Goal: Task Accomplishment & Management: Manage account settings

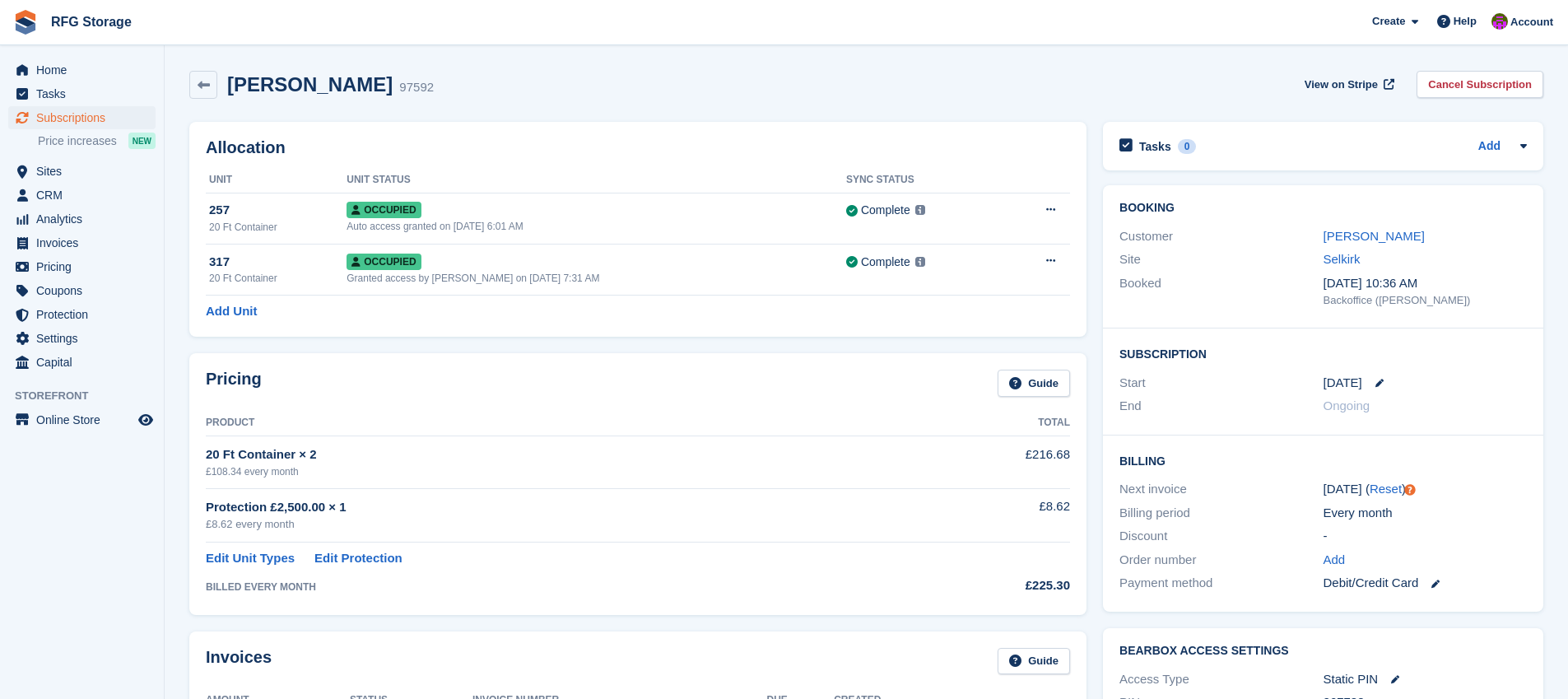
click at [42, 18] on link at bounding box center [26, 22] width 38 height 38
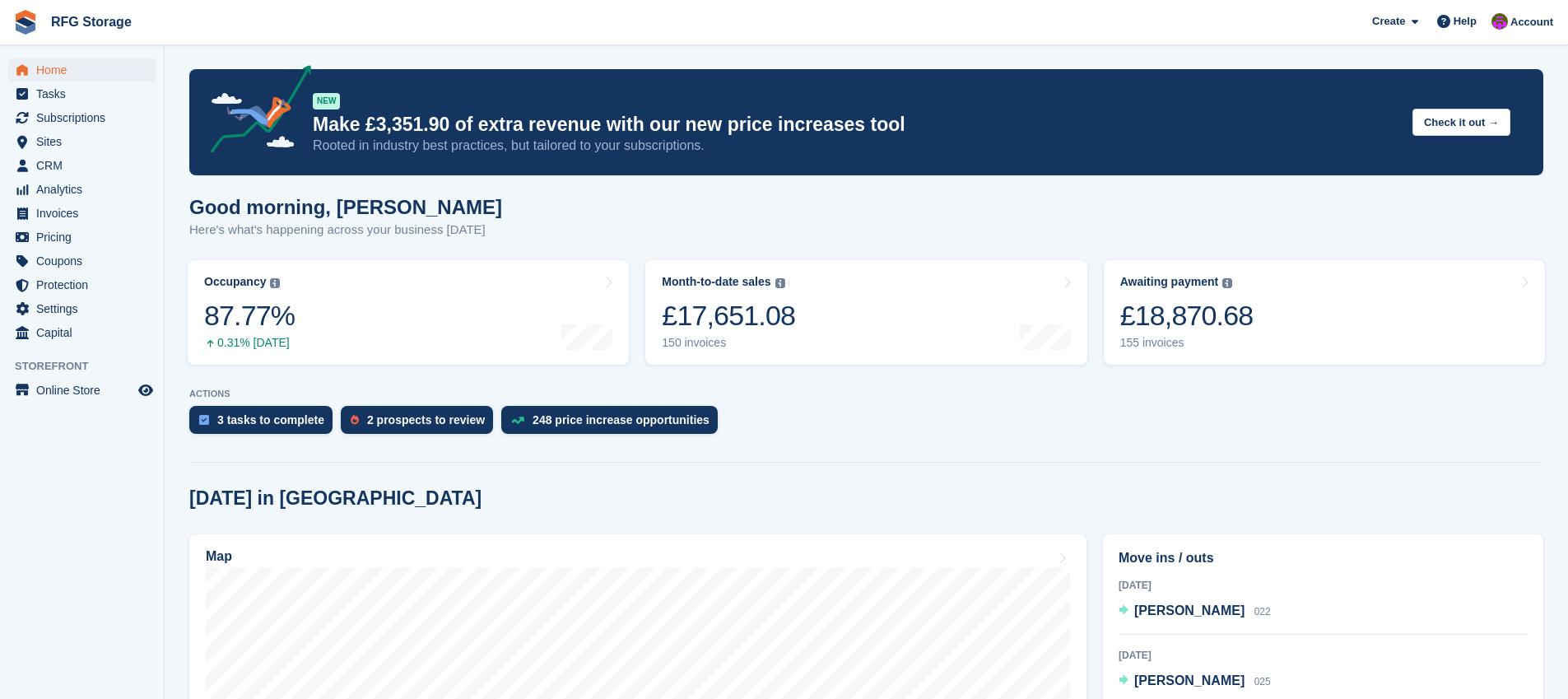
scroll to position [505, 0]
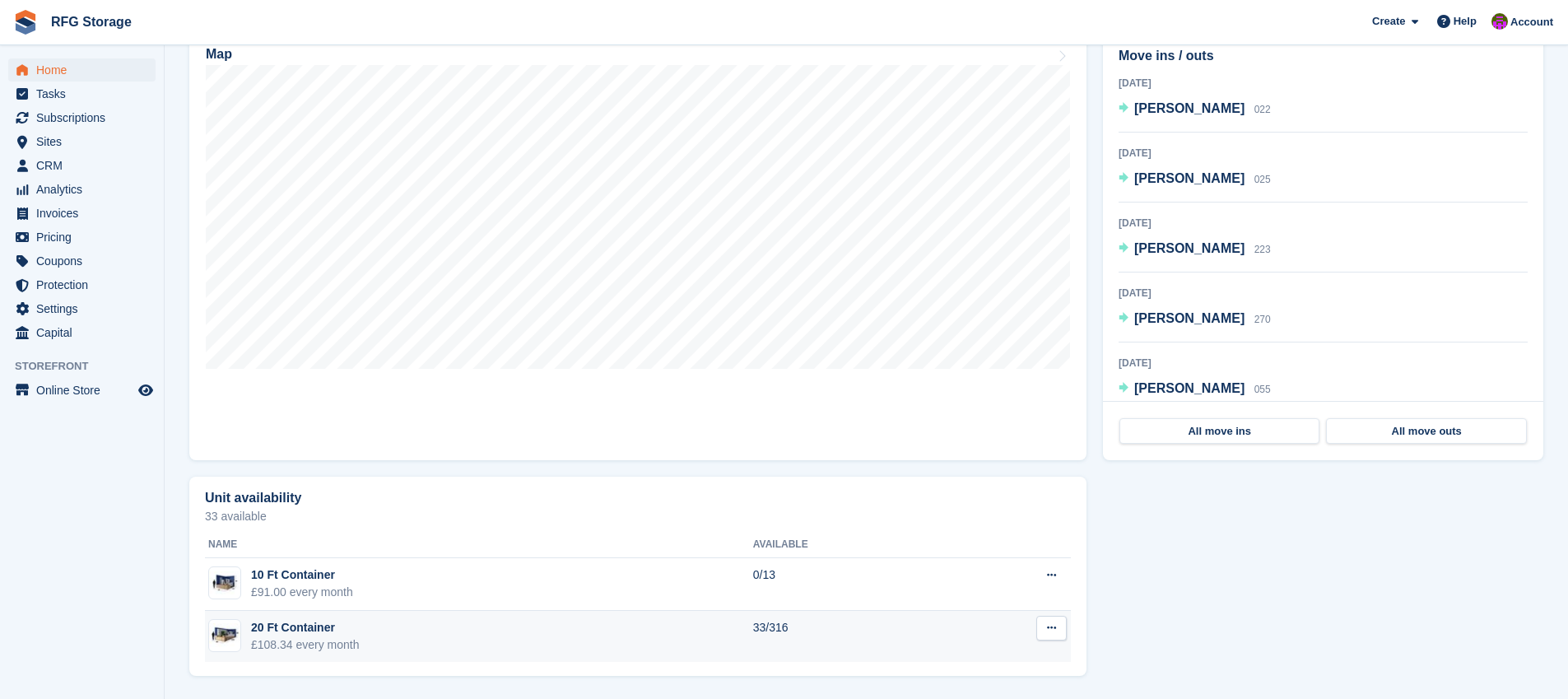
click at [302, 637] on div "£108.34 every month" at bounding box center [305, 645] width 109 height 17
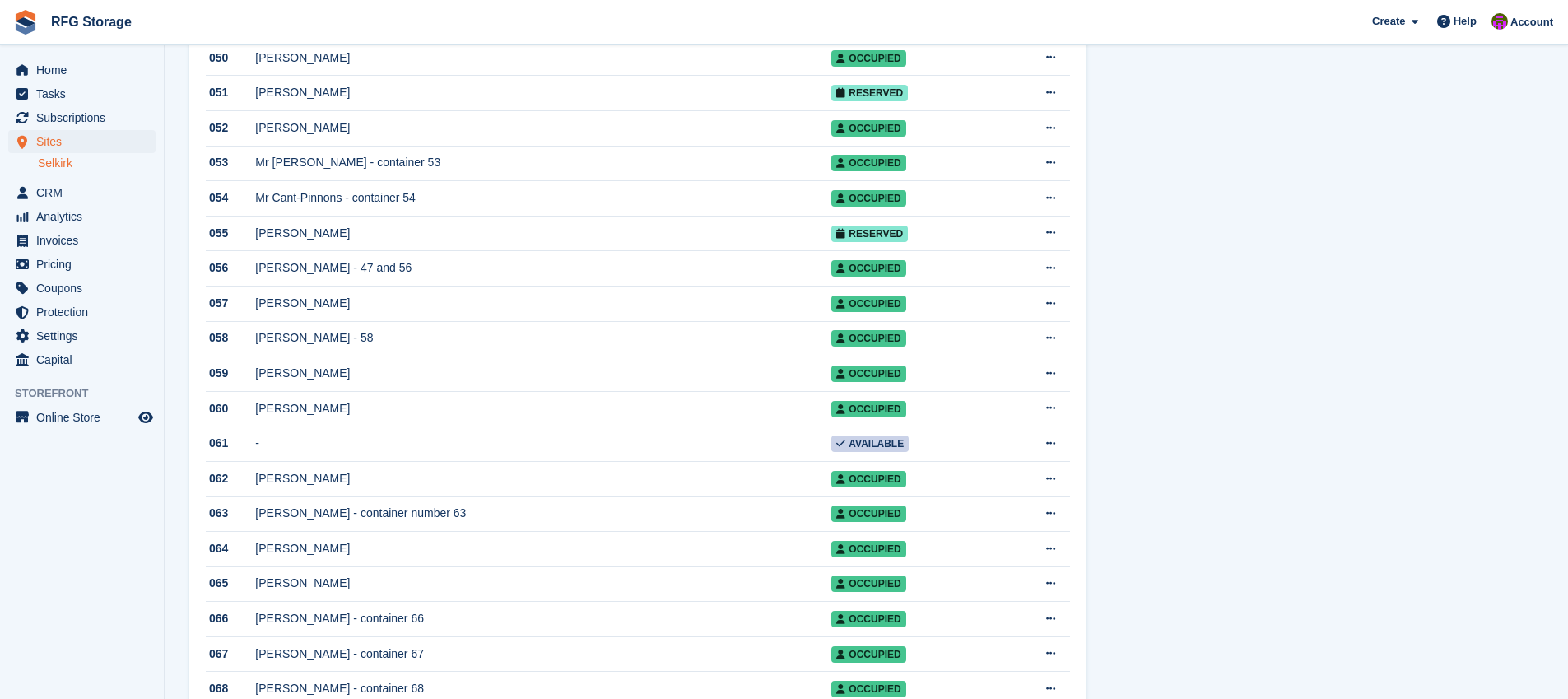
scroll to position [2004, 0]
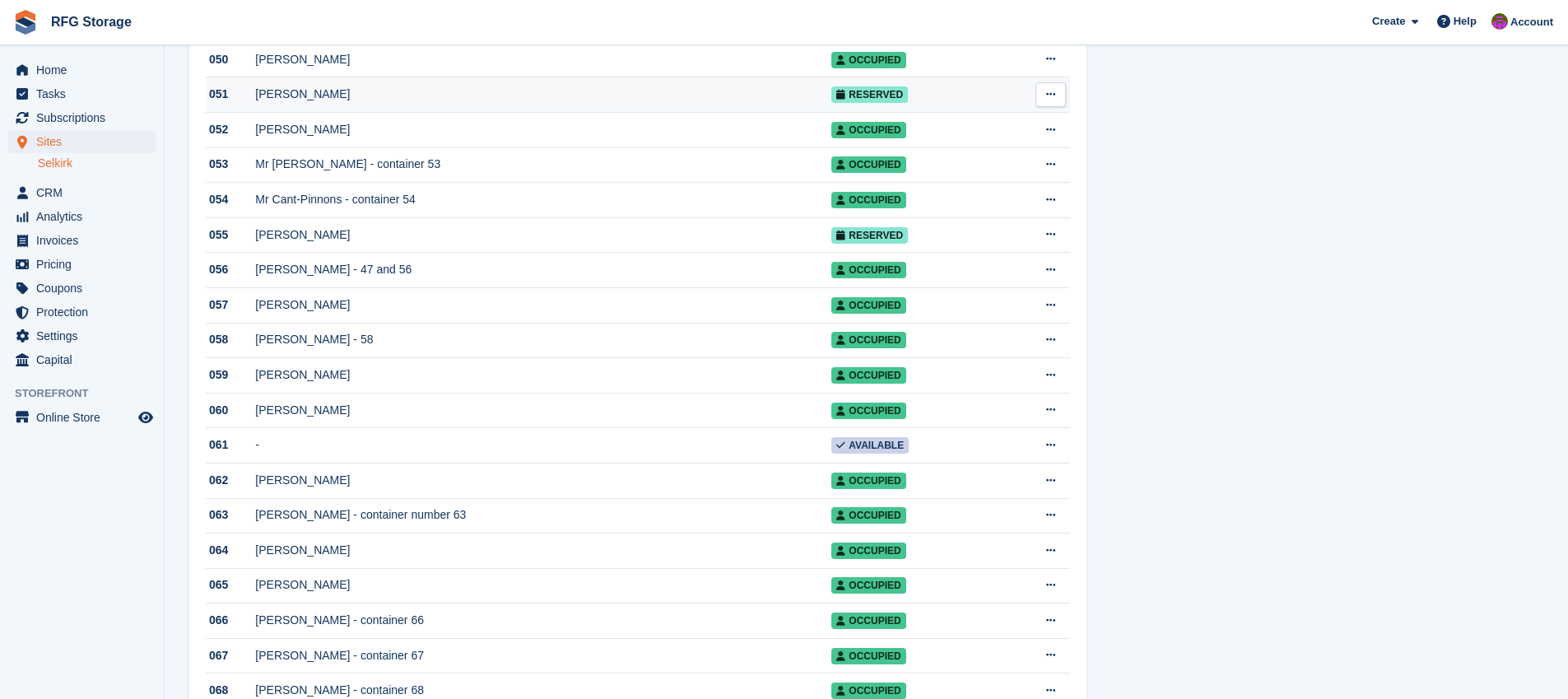
click at [388, 103] on div "Leanne Baird" at bounding box center [543, 94] width 576 height 17
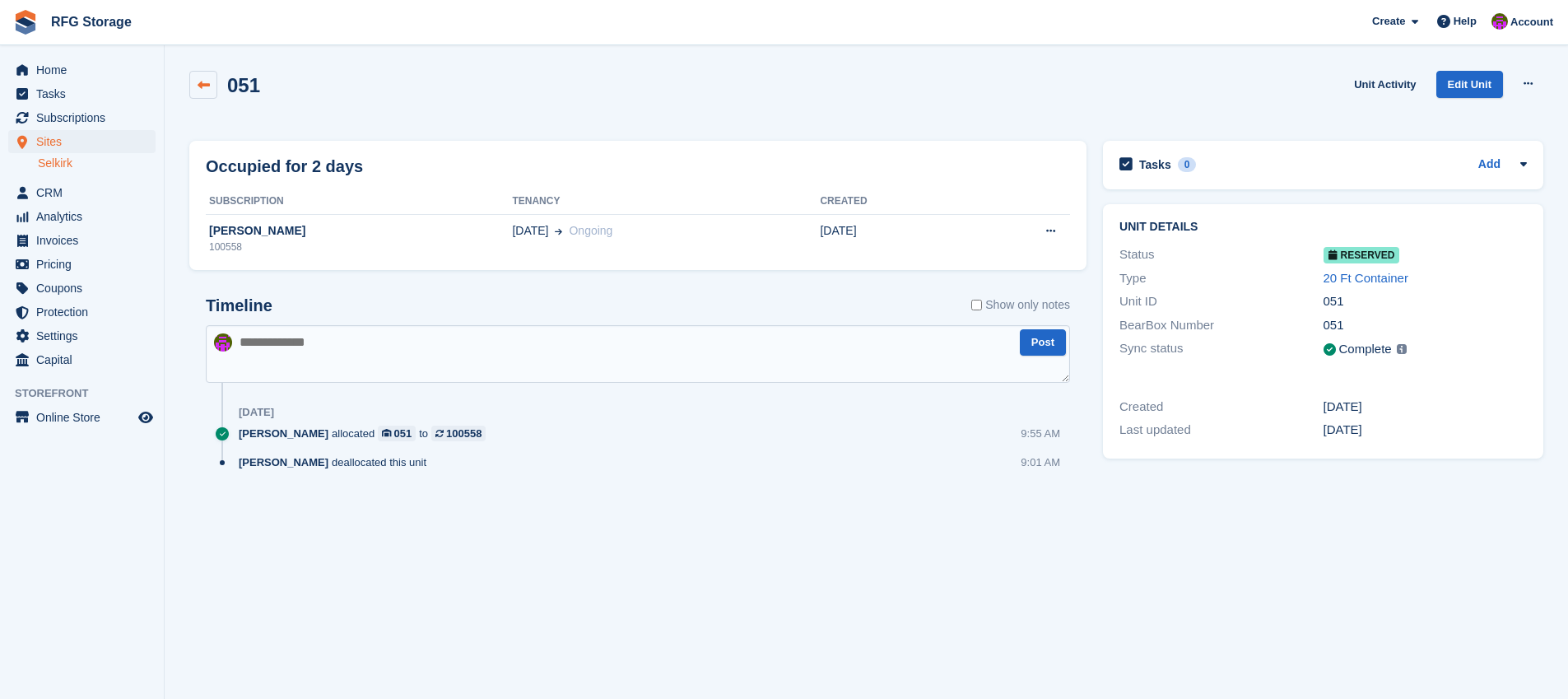
click at [212, 89] on link at bounding box center [204, 85] width 28 height 28
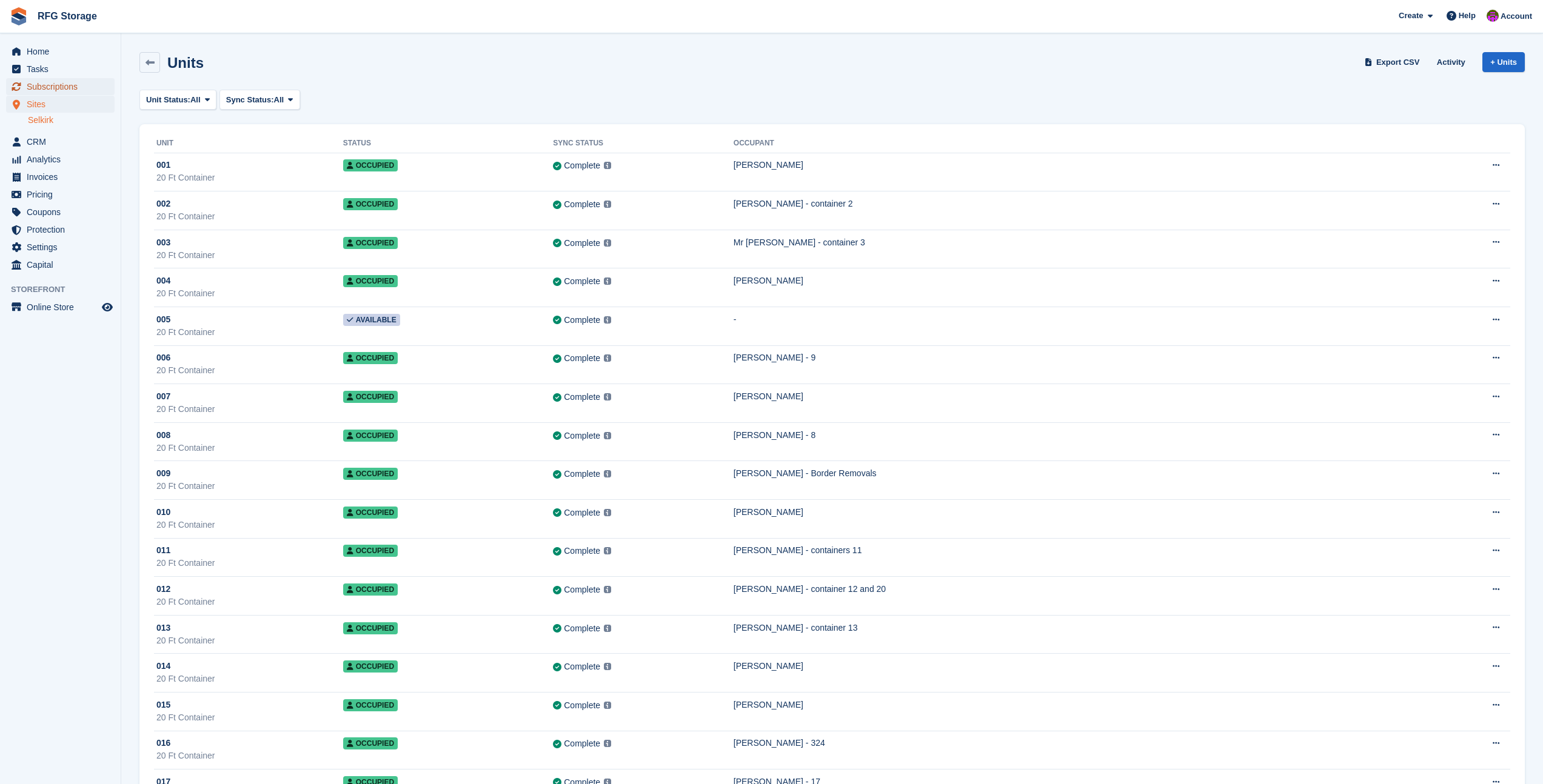
click at [53, 88] on span "Subscriptions" at bounding box center [63, 87] width 73 height 17
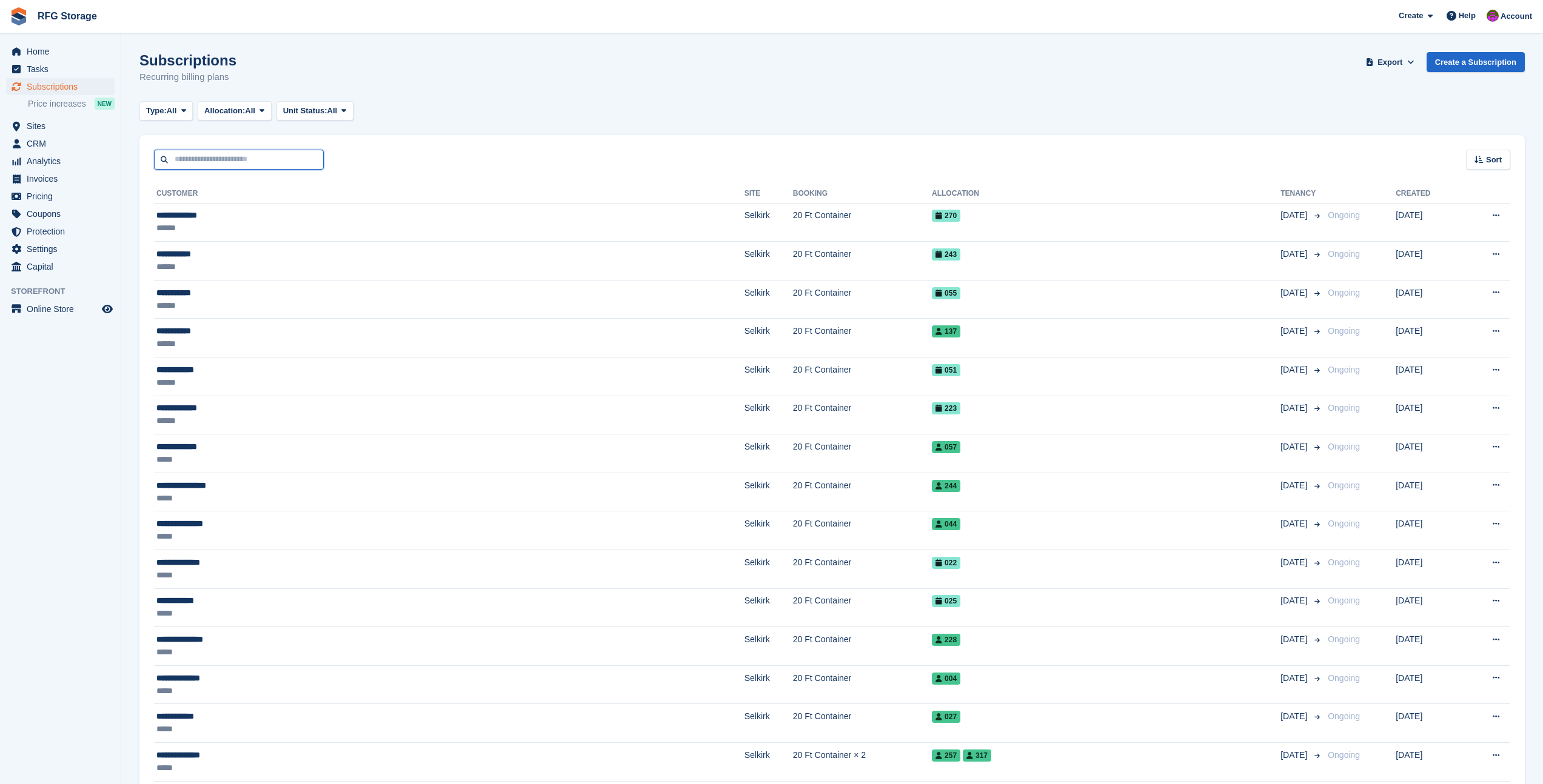
click at [262, 164] on input "text" at bounding box center [238, 159] width 170 height 20
type input "******"
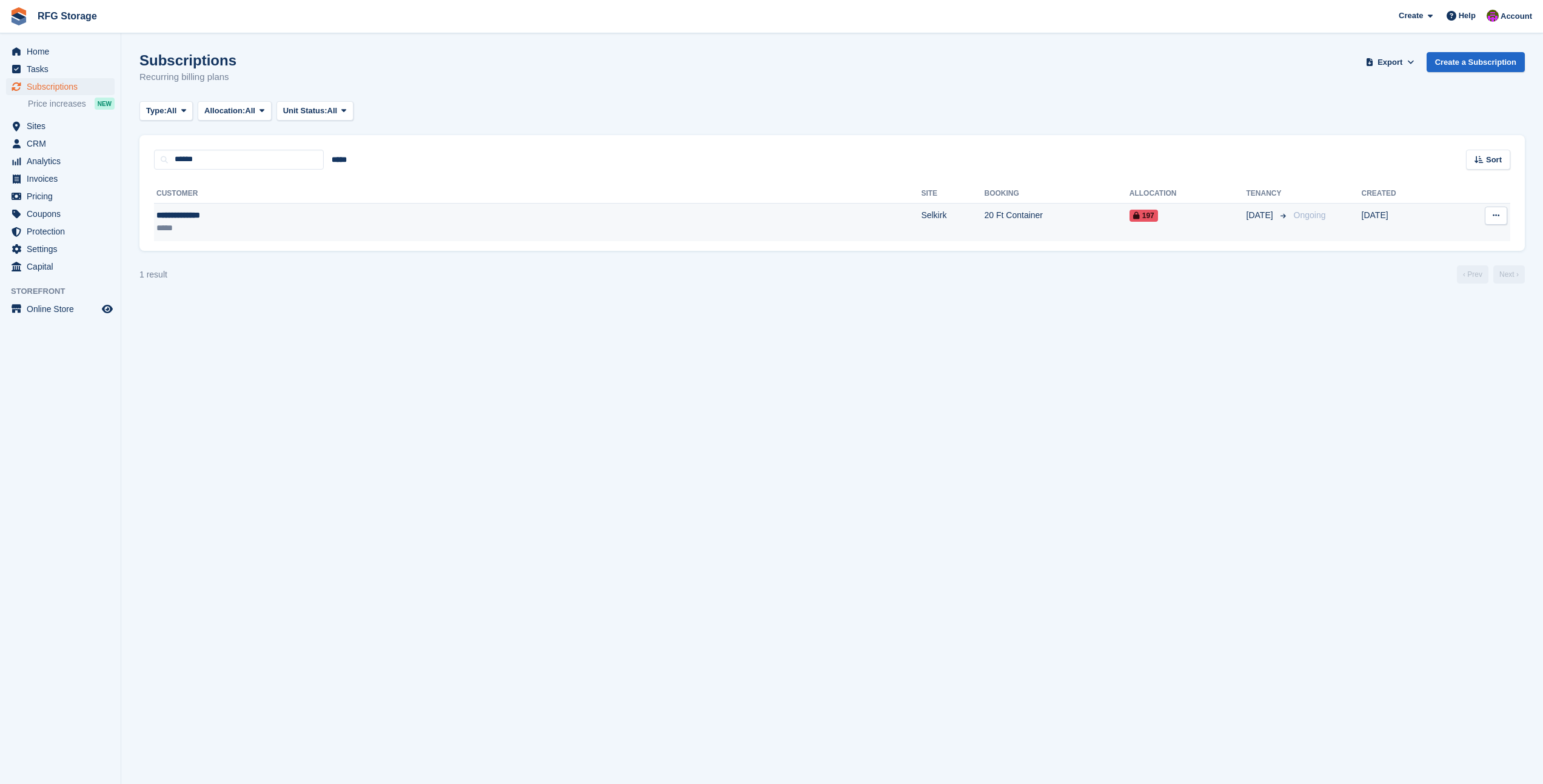
click at [427, 220] on div "**********" at bounding box center [309, 215] width 307 height 13
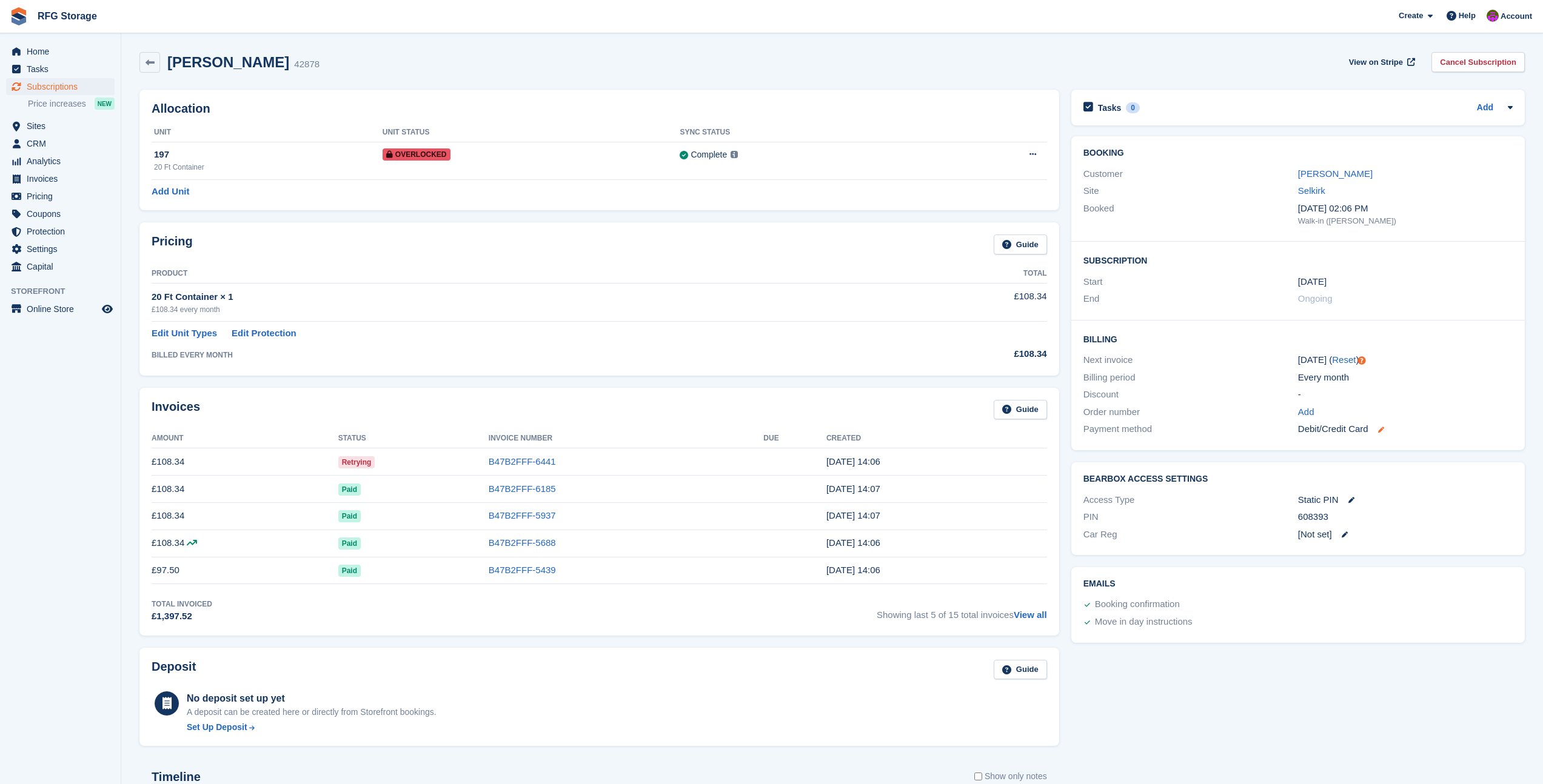
click at [1383, 431] on icon at bounding box center [1381, 430] width 6 height 6
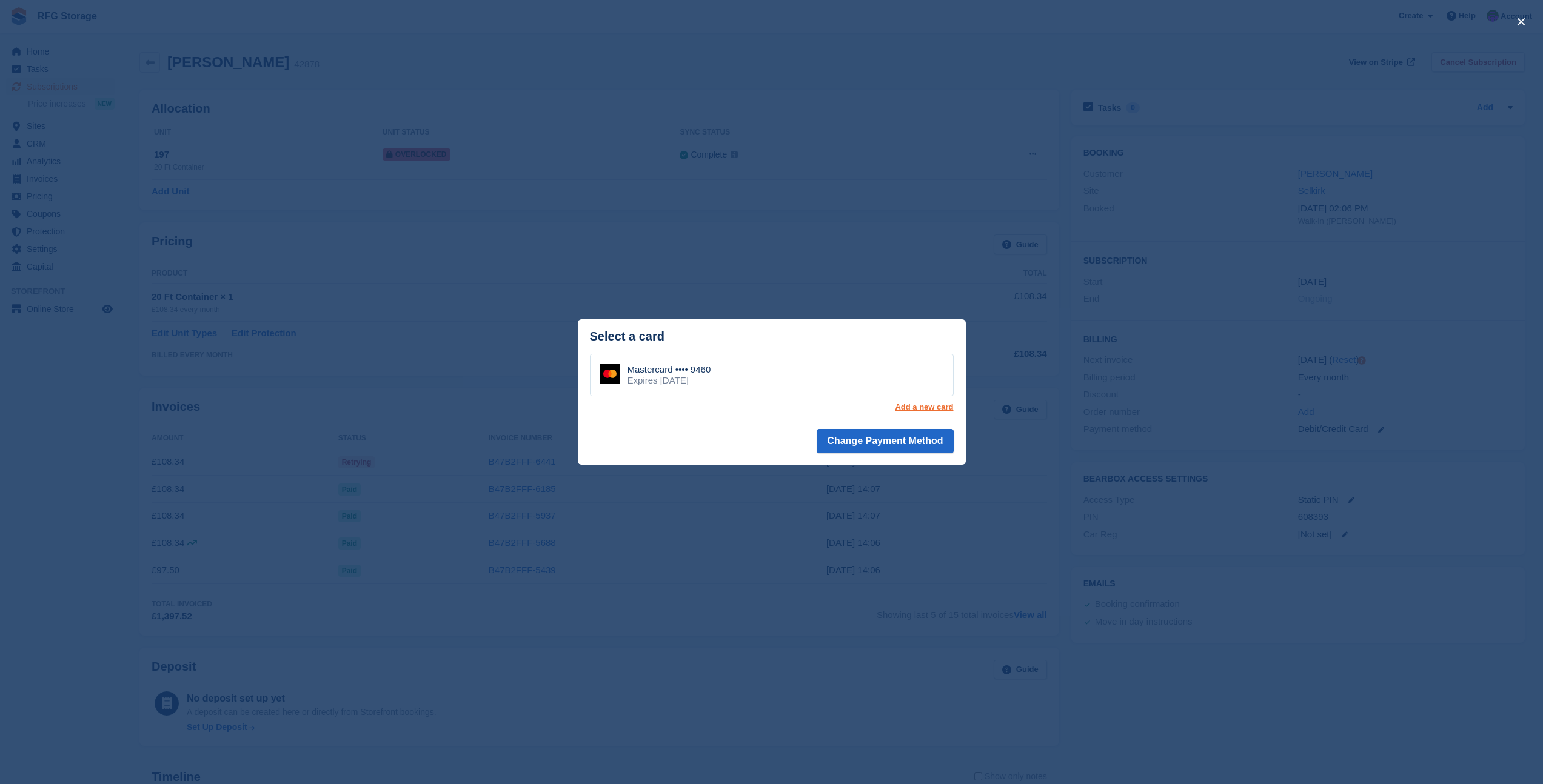
click at [920, 407] on link "Add a new card" at bounding box center [923, 407] width 58 height 10
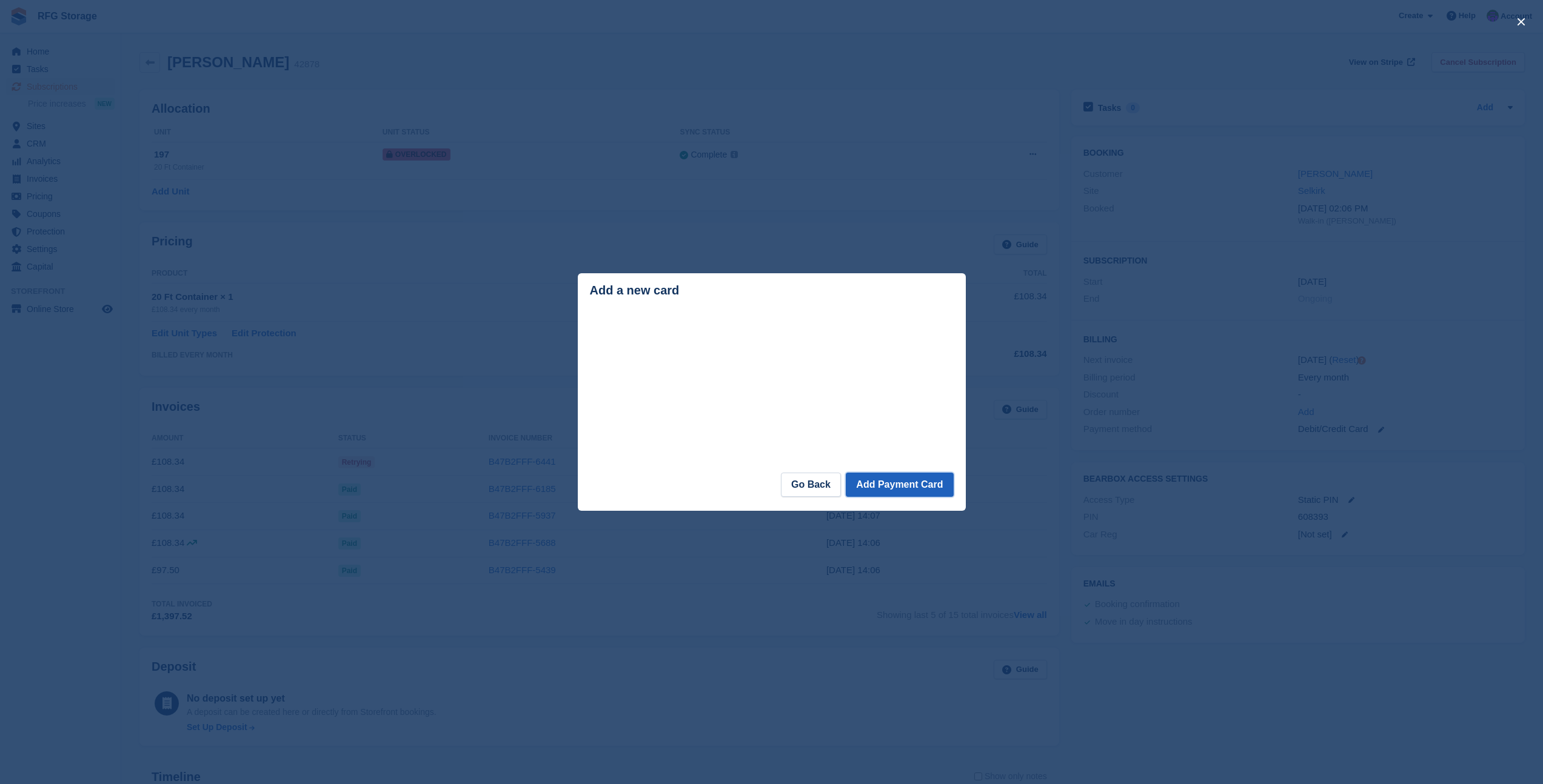
click at [917, 481] on button "Add Payment Card" at bounding box center [899, 485] width 107 height 24
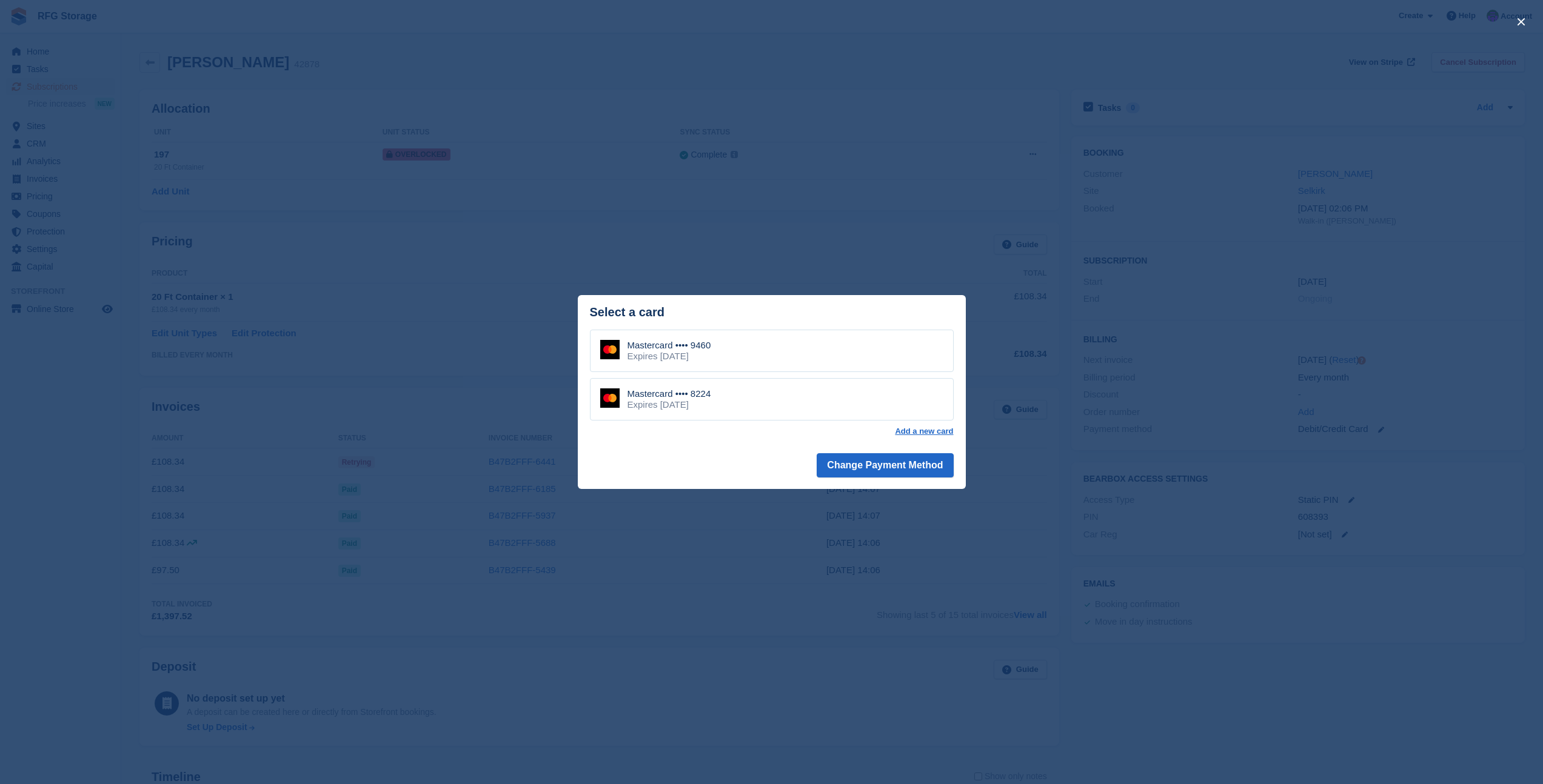
click at [805, 208] on div "close" at bounding box center [772, 392] width 1543 height 784
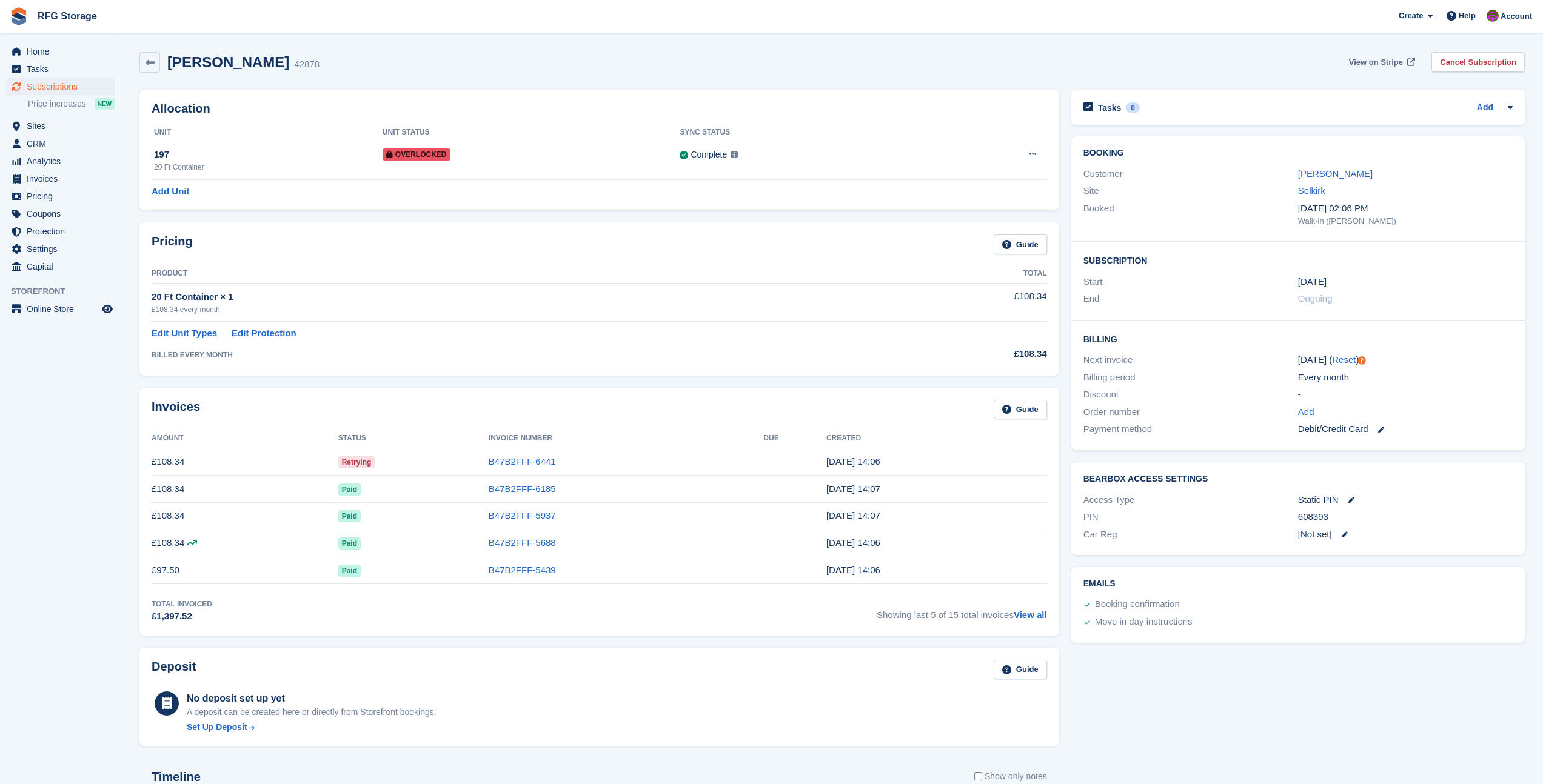
click at [1367, 61] on span "View on Stripe" at bounding box center [1376, 62] width 54 height 12
click at [781, 165] on td "Complete Last synced at 13 Aug, 2:52 PM Learn more →" at bounding box center [807, 160] width 256 height 37
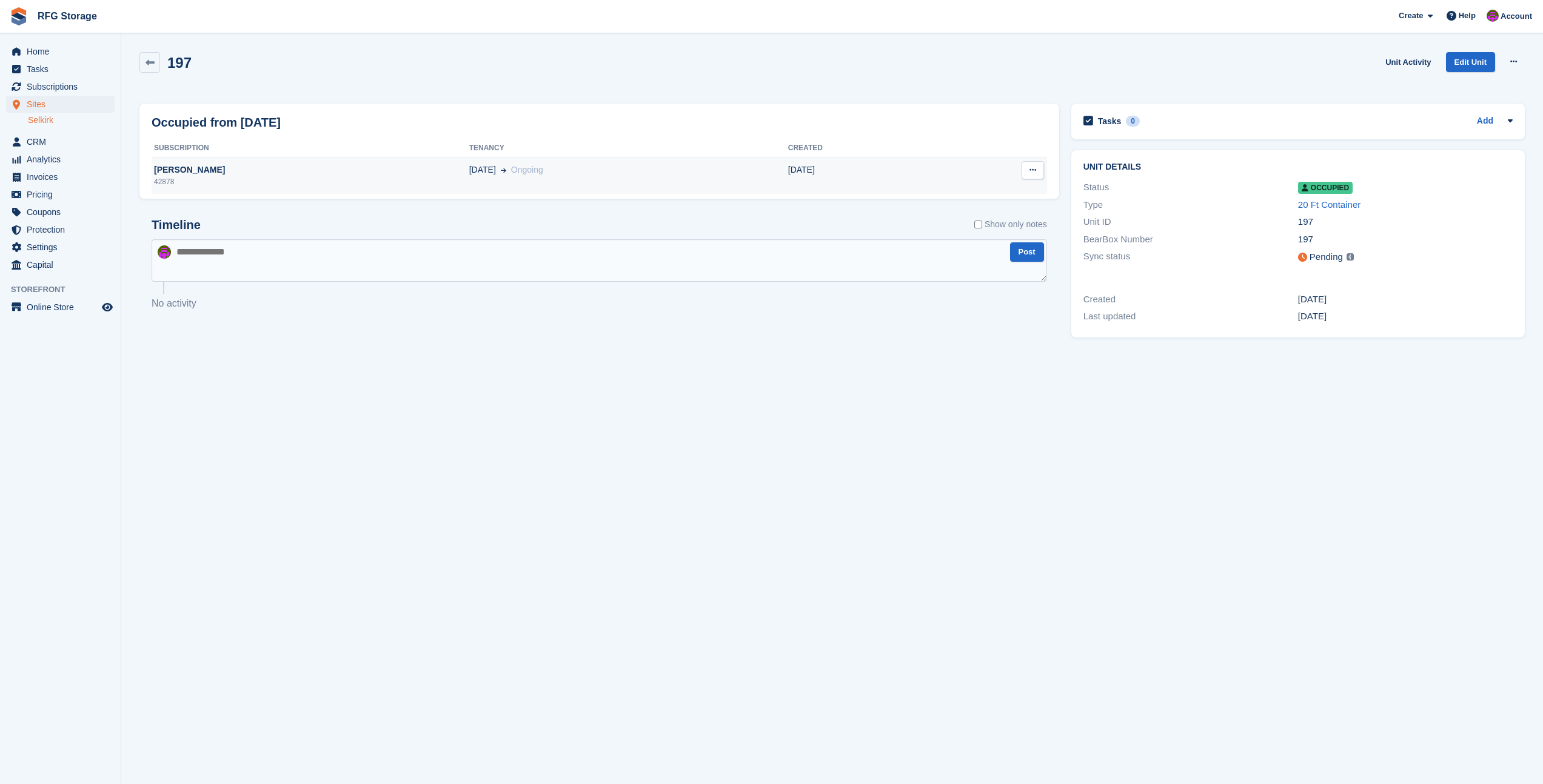
click at [544, 175] on div "[DATE] Ongoing" at bounding box center [629, 170] width 319 height 13
